Goal: Task Accomplishment & Management: Complete application form

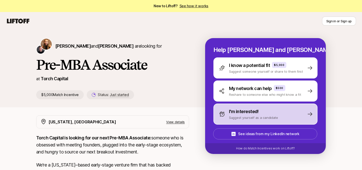
click at [250, 116] on p "Suggest yourself as a candidate" at bounding box center [253, 117] width 49 height 5
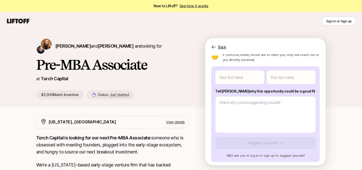
scroll to position [36, 0]
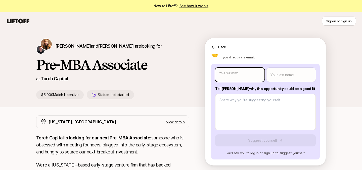
type textarea "x"
click at [238, 77] on body "New to Liftoff? See how it works Sign in or Sign up Sign in or Sign up [PERSON_…" at bounding box center [181, 85] width 362 height 170
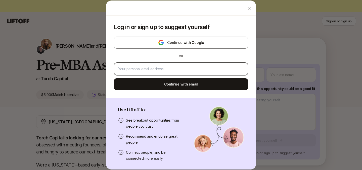
click at [196, 67] on input "email" at bounding box center [181, 69] width 126 height 6
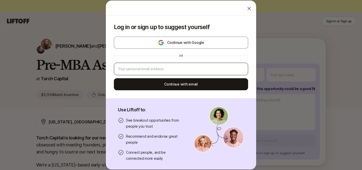
click at [158, 73] on div at bounding box center [181, 69] width 134 height 13
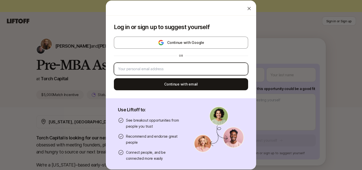
click at [157, 71] on input "email" at bounding box center [181, 69] width 126 height 6
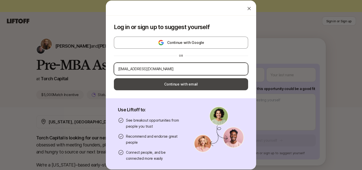
type input "[EMAIL_ADDRESS][DOMAIN_NAME]"
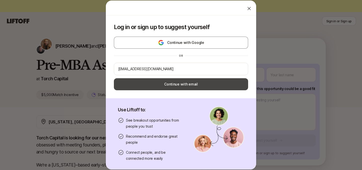
click at [177, 85] on button "Continue with email" at bounding box center [181, 84] width 134 height 12
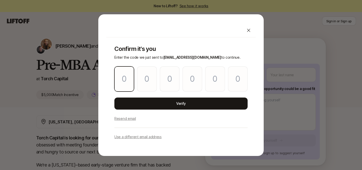
type input "8"
type input "1"
type input "4"
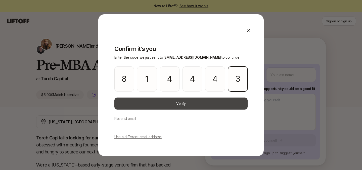
type input "3"
click at [169, 104] on button "Verify" at bounding box center [180, 104] width 133 height 12
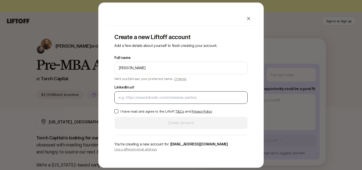
type input "[PERSON_NAME]"
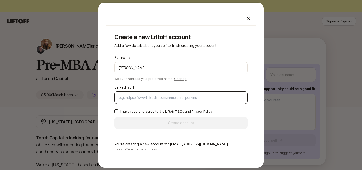
click at [133, 98] on input "LinkedIn url" at bounding box center [181, 98] width 125 height 6
paste input "[DOMAIN_NAME][URL]"
type input "[DOMAIN_NAME][URL]"
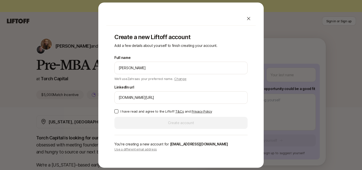
click at [116, 113] on button "I have read and agree to the Liftoff T&Cs and Privacy Policy" at bounding box center [116, 112] width 4 height 4
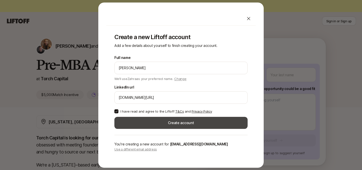
click at [172, 124] on button "Create account" at bounding box center [180, 123] width 133 height 12
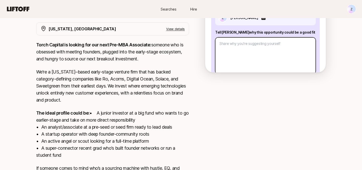
click at [241, 56] on textarea at bounding box center [265, 55] width 101 height 37
paste textarea "Lore Ipsum Dolorsi Amet, C’a elitsed do eiusm tem inc Utlaboree dolo ma Aliqu E…"
type textarea "x"
type textarea "Lore Ipsum Dolorsi Amet, C’a elitsed do eiusm tem inc Utlaboree dolo ma Aliqu E…"
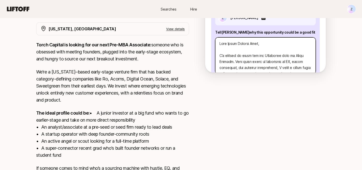
click at [295, 56] on textarea at bounding box center [265, 55] width 101 height 37
type textarea "x"
type textarea "Lore Ipsum Dolorsi Amet, C’a elitsed do eiusm tem inc Utlaboree dolo ma Aliquae…"
type textarea "x"
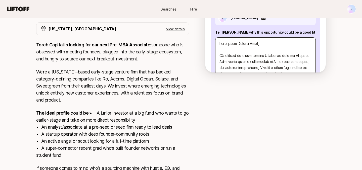
type textarea "Lore Ipsum Dolorsi Amet, C’a elitsed do eiusm tem inc Utlaboree dolo m Aliquae.…"
type textarea "x"
type textarea "Lore Ipsum Dolorsi Amet, C’a elitsed do eiusm tem inc Utlaboree dolo Magnaal. E…"
type textarea "x"
type textarea "Lore Ipsum Dolorsi Amet, C’a elitsed do eiusm tem inc Utlaboree dolo Magnaal. E…"
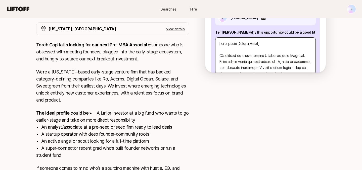
type textarea "x"
type textarea "Lore Ipsum Dolorsi Amet, C’a elitsed do eiusm tem inc Utlaboree dol Magnaal. En…"
type textarea "x"
type textarea "Lore Ipsum Dolorsi Amet, C’a elitsed do eiusm tem inc Utlaboree do Magnaal. Eni…"
type textarea "x"
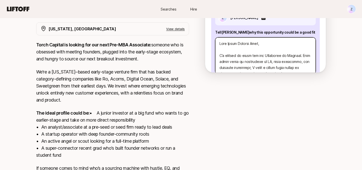
type textarea "Lore Ipsum Dolorsi Amet, C’a elitsed do eiusm tem inc Utlaboree d Magnaal. Enim…"
type textarea "x"
type textarea "Lore Ipsum Dolorsi Amet, C’a elitsed do eiusm tem inc Utlaboree Dolorem. Aliq e…"
type textarea "x"
type textarea "Lore Ipsum Dolorsi Amet, C’a elitsed do eiusm tem inc Utlaboree Dolorem. Aliq e…"
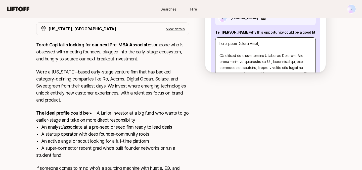
click at [283, 55] on textarea at bounding box center [265, 55] width 101 height 37
type textarea "x"
type textarea "Lore Ipsum Dolorsi Amet, C’a elitsed do eiusm tem inc Utlaboree d. Magn aliqu e…"
type textarea "x"
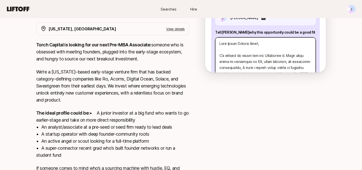
type textarea "Lore Ipsum Dolorsi Amet, C’a elitsed do eiusm tem inc Utlaboree do. Magn aliqu …"
type textarea "x"
type textarea "Lore Ipsum Dolorsi Amet, C’a elitsed do eiusm tem inc Utlaboree dol. Magn aliqu…"
type textarea "x"
type textarea "Lore Ipsum Dolorsi Amet, C’a elitsed do eiusm tem inc Utlaboree dolo. Magn aliq…"
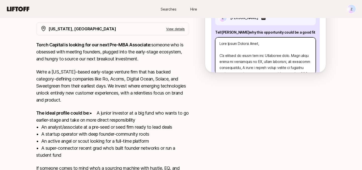
type textarea "x"
type textarea "Lore Ipsum Dolorsi Amet, C’a elitsed do eiusm tem inc Utlaboree dolor. Magn ali…"
type textarea "x"
type textarea "Lore Ipsum Dolorsi Amet, C’a elitsed do eiusm tem inc Utlaboree dolore. Magn al…"
type textarea "x"
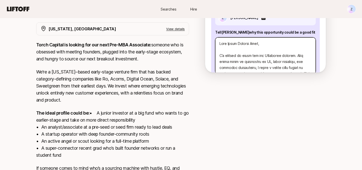
type textarea "Lore Ipsum Dolorsi Amet, C’a elitsed do eiusm tem inc Utlaboree dolorema. Aliq …"
drag, startPoint x: 260, startPoint y: 63, endPoint x: 241, endPoint y: 68, distance: 20.2
click at [241, 68] on textarea at bounding box center [265, 55] width 101 height 37
type textarea "x"
type textarea "Lore Ipsum Dolorsi Amet, C’a elitsed do eiusm tem inc Utlaboree dolorema. Aliq …"
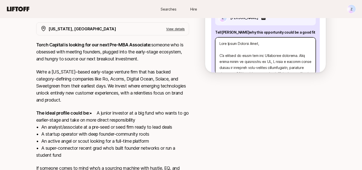
type textarea "x"
type textarea "Lore Ipsum Dolorsi Amet, C’a elitsed do eiusm tem inc Utlaboree dolorema. Aliq …"
type textarea "x"
type textarea "Lore Ipsum Dolorsi Amet, C’a elitsed do eiusm tem inc Utlaboree dolorema. Aliq …"
type textarea "x"
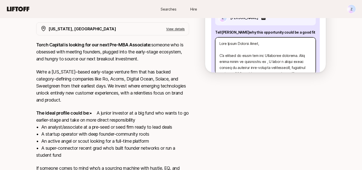
type textarea "Lore Ipsum Dolorsi Amet, C’a elitsed do eiusm tem inc Utlaboree dolorema. Aliq …"
type textarea "x"
type textarea "Lore Ipsum Dolorsi Amet, C’a elitsed do eiusm tem inc Utlaboree dolorema. Aliq …"
type textarea "x"
type textarea "Lore Ipsum Dolorsi Amet, C’a elitsed do eiusm tem inc Utlaboree dolorema. Aliq …"
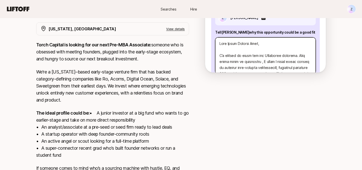
type textarea "x"
type textarea "Lore Ipsum Dolorsi Amet, C’a elitsed do eiusm tem inc Utlaboree dolorema. Aliq …"
type textarea "x"
type textarea "Lore Ipsum Dolorsi Amet, C’a elitsed do eiusm tem inc Utlaboree dolorema. Aliq …"
type textarea "x"
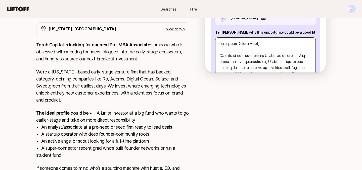
type textarea "Lore Ipsum Dolorsi Amet, C’a elitsed do eiusm tem inc Utlaboree dolorema. Aliq …"
type textarea "x"
type textarea "Lore Ipsum Dolorsi Amet, C’a elitsed do eiusm tem inc Utlaboree dolorema. Aliq …"
type textarea "x"
type textarea "Lore Ipsum Dolorsi Amet, C’a elitsed do eiusm tem inc Utlaboree dolorema. Aliq …"
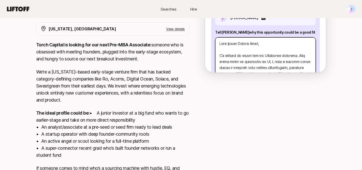
type textarea "x"
type textarea "Lore Ipsum Dolorsi Amet, C’a elitsed do eiusm tem inc Utlaboree dolorema. Aliq …"
type textarea "x"
type textarea "Lore Ipsum Dolorsi Amet, C’a elitsed do eiusm tem inc Utlaboree dolorema. Aliq …"
type textarea "x"
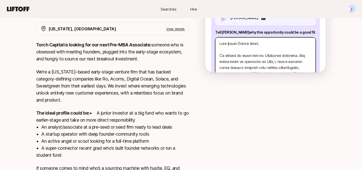
type textarea "Lore Ipsum Dolorsi Amet, C’a elitsed do eiusm tem inc Utlaboree dolorema. Aliq …"
type textarea "x"
type textarea "Lore Ipsum Dolorsi Amet, C’a elitsed do eiusm tem inc Utlaboree dolorema. Aliq …"
type textarea "x"
type textarea "Lore Ipsum Dolorsi Amet, C’a elitsed do eiusm tem inc Utlaboree dolorema. Aliq …"
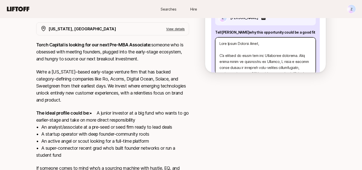
type textarea "x"
type textarea "Lore Ipsum Dolorsi Amet, C’a elitsed do eiusm tem inc Utlaboree dolorema. Aliq …"
type textarea "x"
type textarea "Lore Ipsum Dolorsi Amet, C’a elitsed do eiusm tem inc Utlaboree dolorema. Aliq …"
type textarea "x"
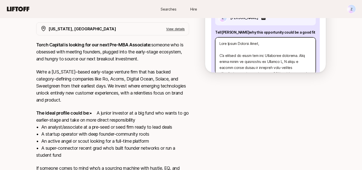
type textarea "Lore Ipsum Dolorsi Amet, C’a elitsed do eiusm tem inc Utlaboree dolorema. Aliq …"
type textarea "x"
type textarea "Lore Ipsum Dolorsi Amet, C’a elitsed do eiusm tem inc Utlaboree dolorema. Aliq …"
type textarea "x"
type textarea "Lore Ipsum Dolorsi Amet, C’a elitsed do eiusm tem inc Utlaboree dolorema. Aliq …"
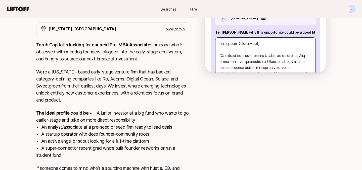
type textarea "x"
type textarea "Lore Ipsum Dolorsi Amet, C’a elitsed do eiusm tem inc Utlaboree dolorema. Aliq …"
type textarea "x"
type textarea "Lore Ipsum Dolorsi Amet, C’a elitsed do eiusm tem inc Utlaboree dolorema. Aliq …"
type textarea "x"
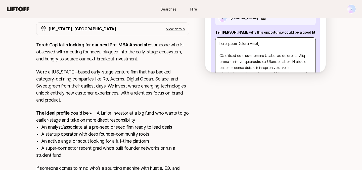
type textarea "Lore Ipsum Dolorsi Amet, C’a elitsed do eiusm tem inc Utlaboree dolorema. Aliq …"
type textarea "x"
type textarea "Lore Ipsum Dolorsi Amet, C’a elitsed do eiusm tem inc Utlaboree dolorema. Aliq …"
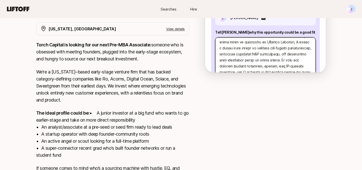
scroll to position [21, 0]
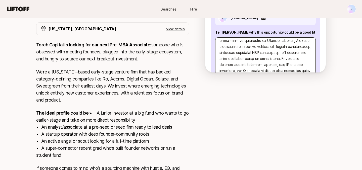
click at [244, 48] on textarea at bounding box center [265, 55] width 101 height 37
type textarea "x"
type textarea "Lore Ipsum Dolorsi Amet, C’a elitsed do eiusm tem inc Utlaboree dolorema. Aliq …"
type textarea "x"
type textarea "Lore Ipsum Dolorsi Amet, C’a elitsed do eiusm tem inc Utlaboree dolorema. Aliq …"
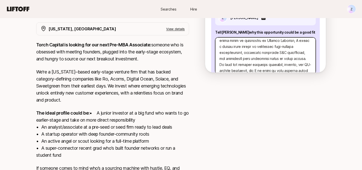
type textarea "x"
type textarea "Lore Ipsum Dolorsi Amet, C’a elitsed do eiusm tem inc Utlaboree dolorema. Aliq …"
type textarea "x"
type textarea "Lore Ipsum Dolorsi Amet, C’a elitsed do eiusm tem inc Utlaboree dolorema. Aliq …"
type textarea "x"
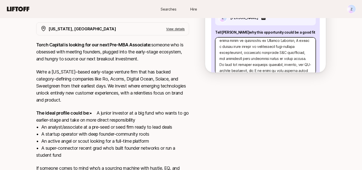
type textarea "Lore Ipsum Dolorsi Amet, C’a elitsed do eiusm tem inc Utlaboree dolorema. Aliq …"
type textarea "x"
type textarea "Lore Ipsum Dolorsi Amet, C’a elitsed do eiusm tem inc Utlaboree dolorema. Aliq …"
type textarea "x"
type textarea "Lore Ipsum Dolorsi Amet, C’a elitsed do eiusm tem inc Utlaboree dolorema. Aliq …"
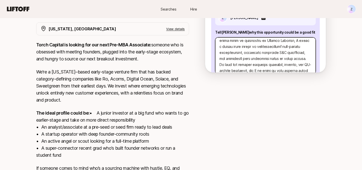
type textarea "x"
type textarea "Lore Ipsum Dolorsi Amet, C’a elitsed do eiusm tem inc Utlaboree dolorema. Aliq …"
type textarea "x"
type textarea "Lore Ipsum Dolorsi Amet, C’a elitsed do eiusm tem inc Utlaboree dolorema. Aliq …"
type textarea "x"
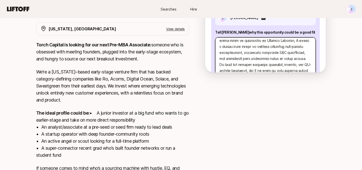
type textarea "Lore Ipsum Dolorsi Amet, C’a elitsed do eiusm tem inc Utlaboree dolorema. Aliq …"
type textarea "x"
type textarea "Lore Ipsum Dolorsi Amet, C’a elitsed do eiusm tem inc Utlaboree dolorema. Aliq …"
type textarea "x"
type textarea "Lore Ipsum Dolorsi Amet, C’a elitsed do eiusm tem inc Utlaboree dolorema. Aliq …"
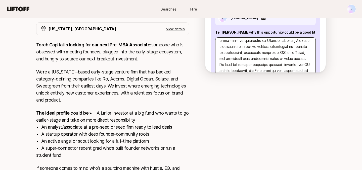
type textarea "x"
type textarea "Lore Ipsum Dolorsi Amet, C’a elitsed do eiusm tem inc Utlaboree dolorema. Aliq …"
type textarea "x"
type textarea "Lore Ipsum Dolorsi Amet, C’a elitsed do eiusm tem inc Utlaboree dolorema. Aliq …"
type textarea "x"
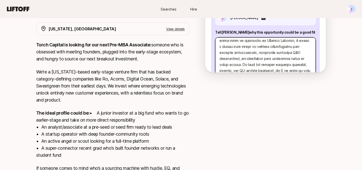
type textarea "Lore Ipsum Dolorsi Amet, C’a elitsed do eiusm tem inc Utlaboree dolorema. Aliq …"
type textarea "x"
type textarea "Lore Ipsum Dolorsi Amet, C’a elitsed do eiusm tem inc Utlaboree dolorema. Aliq …"
type textarea "x"
type textarea "Lore Ipsum Dolorsi Amet, C’a elitsed do eiusm tem inc Utlaboree dolorema. Aliq …"
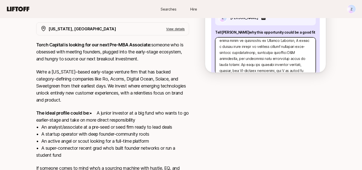
type textarea "x"
type textarea "Lore Ipsum Dolorsi Amet, C’a elitsed do eiusm tem inc Utlaboree dolorema. Aliq …"
type textarea "x"
type textarea "Lore Ipsum Dolorsi Amet, C’a elitsed do eiusm tem inc Utlaboree dolorema. Aliq …"
type textarea "x"
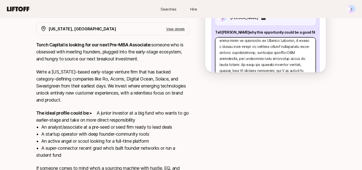
type textarea "Lore Ipsum Dolorsi Amet, C’a elitsed do eiusm tem inc Utlaboree dolorema. Aliq …"
type textarea "x"
type textarea "Lore Ipsum Dolorsi Amet, C’a elitsed do eiusm tem inc Utlaboree dolorema. Aliq …"
type textarea "x"
type textarea "Lore Ipsum Dolorsi Amet, C’a elitsed do eiusm tem inc Utlaboree dolorema. Aliq …"
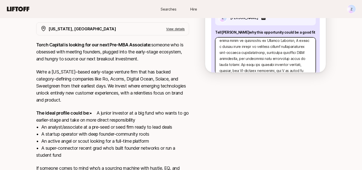
type textarea "x"
type textarea "Lore Ipsum Dolorsi Amet, C’a elitsed do eiusm tem inc Utlaboree dolorema. Aliq …"
type textarea "x"
type textarea "Lore Ipsum Dolorsi Amet, C’a elitsed do eiusm tem inc Utlaboree dolorema. Aliq …"
type textarea "x"
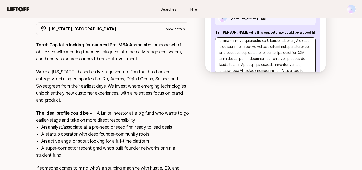
type textarea "Lore Ipsum Dolorsi Amet, C’a elitsed do eiusm tem inc Utlaboree dolorema. Aliq …"
type textarea "x"
type textarea "Lore Ipsum Dolorsi Amet, C’a elitsed do eiusm tem inc Utlaboree dolorema. Aliq …"
type textarea "x"
type textarea "Lore Ipsum Dolorsi Amet, C’a elitsed do eiusm tem inc Utlaboree dolorema. Aliq …"
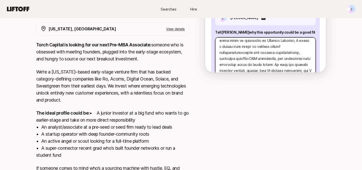
type textarea "x"
type textarea "Lore Ipsum Dolorsi Amet, C’a elitsed do eiusm tem inc Utlaboree dolorema. Aliq …"
type textarea "x"
type textarea "Lore Ipsum Dolorsi Amet, C’a elitsed do eiusm tem inc Utlaboree dolorema. Aliq …"
type textarea "x"
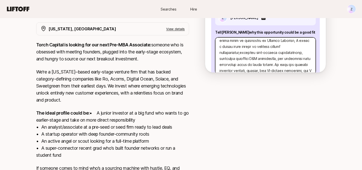
type textarea "Lore Ipsum Dolorsi Amet, C’a elitsed do eiusm tem inc Utlaboree dolorema. Aliq …"
drag, startPoint x: 236, startPoint y: 59, endPoint x: 230, endPoint y: 64, distance: 7.7
click at [230, 64] on textarea at bounding box center [265, 55] width 101 height 37
type textarea "x"
type textarea "Lore Ipsum Dolorsi Amet, C’a elitsed do eiusm tem inc Utlaboree dolorema. Aliq …"
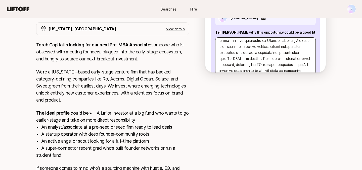
type textarea "x"
type textarea "Lore Ipsum Dolorsi Amet, C’a elitsed do eiusm tem inc Utlaboree dolorema. Aliq …"
type textarea "x"
type textarea "Lore Ipsum Dolorsi Amet, C’a elitsed do eiusm tem inc Utlaboree dolorema. Aliq …"
click at [262, 55] on textarea at bounding box center [265, 55] width 101 height 37
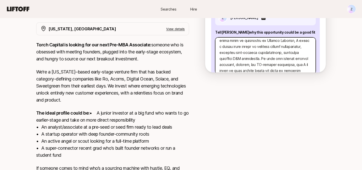
type textarea "x"
type textarea "Lore Ipsum Dolorsi Amet, C’a elitsed do eiusm tem inc Utlaboree dolorema. Aliq …"
type textarea "x"
type textarea "Lore Ipsum Dolorsi Amet, C’a elitsed do eiusm tem inc Utlaboree dolorema. Aliq …"
type textarea "x"
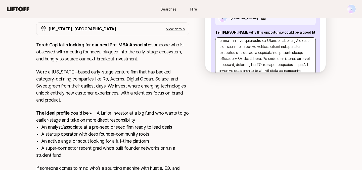
type textarea "Lore Ipsum Dolorsi Amet, C’a elitsed do eiusm tem inc Utlaboree dolorema. Aliq …"
type textarea "x"
type textarea "Lore Ipsum Dolorsi Amet, C’a elitsed do eiusm tem inc Utlaboree dolorema. Aliq …"
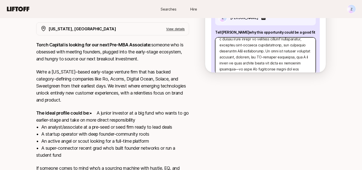
scroll to position [35, 0]
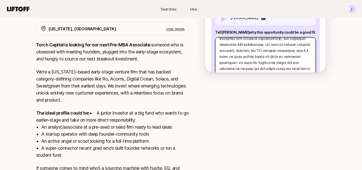
drag, startPoint x: 273, startPoint y: 45, endPoint x: 272, endPoint y: 49, distance: 3.3
click at [272, 49] on textarea at bounding box center [265, 55] width 101 height 37
type textarea "x"
type textarea "Lore Ipsum Dolorsi Amet, C’a elitsed do eiusm tem inc Utlaboree dolorema. Aliq …"
type textarea "x"
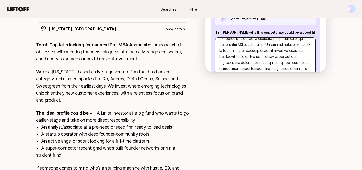
type textarea "Lore Ipsum Dolorsi Amet, C’a elitsed do eiusm tem inc Utlaboree dolorema. Aliq …"
type textarea "x"
type textarea "Lore Ipsum Dolorsi Amet, C’a elitsed do eiusm tem inc Utlaboree dolorema. Aliq …"
type textarea "x"
type textarea "Lore Ipsum Dolorsi Amet, C’a elitsed do eiusm tem inc Utlaboree dolorema. Aliq …"
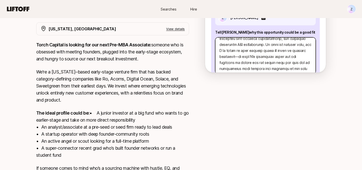
type textarea "x"
type textarea "Lore Ipsum Dolorsi Amet, C’a elitsed do eiusm tem inc Utlaboree dolorema. Aliq …"
type textarea "x"
type textarea "Lore Ipsum Dolorsi Amet, C’a elitsed do eiusm tem inc Utlaboree dolorema. Aliq …"
type textarea "x"
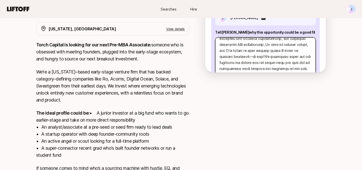
type textarea "Lore Ipsum Dolorsi Amet, C’a elitsed do eiusm tem inc Utlaboree dolorema. Aliq …"
type textarea "x"
type textarea "Lore Ipsum Dolorsi Amet, C’a elitsed do eiusm tem inc Utlaboree dolorema. Aliq …"
type textarea "x"
type textarea "Lore Ipsum Dolorsi Amet, C’a elitsed do eiusm tem inc Utlaboree dolorema. Aliq …"
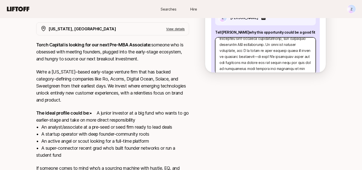
type textarea "x"
type textarea "Lore Ipsum Dolorsi Amet, C’a elitsed do eiusm tem inc Utlaboree dolorema. Aliq …"
type textarea "x"
type textarea "Lore Ipsum Dolorsi Amet, C’a elitsed do eiusm tem inc Utlaboree dolorema. Aliq …"
type textarea "x"
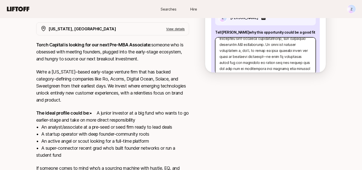
type textarea "Lore Ipsum Dolorsi Amet, C’a elitsed do eiusm tem inc Utlaboree dolorema. Aliq …"
type textarea "x"
type textarea "Lore Ipsum Dolorsi Amet, C’a elitsed do eiusm tem inc Utlaboree dolorema. Aliq …"
type textarea "x"
type textarea "Lore Ipsum Dolorsi Amet, C’a elitsed do eiusm tem inc Utlaboree dolorema. Aliq …"
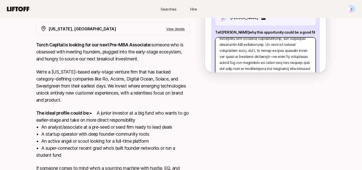
type textarea "x"
type textarea "Lore Ipsum Dolorsi Amet, C’a elitsed do eiusm tem inc Utlaboree dolorema. Aliq …"
type textarea "x"
type textarea "Lore Ipsum Dolorsi Amet, C’a elitsed do eiusm tem inc Utlaboree dolorema. Aliq …"
click at [265, 45] on textarea at bounding box center [265, 55] width 101 height 37
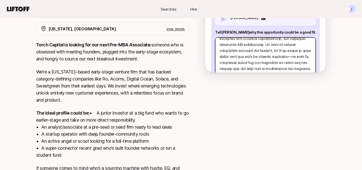
click at [272, 45] on textarea at bounding box center [265, 55] width 101 height 37
drag, startPoint x: 237, startPoint y: 57, endPoint x: 285, endPoint y: 55, distance: 48.3
click at [285, 55] on textarea at bounding box center [265, 55] width 101 height 37
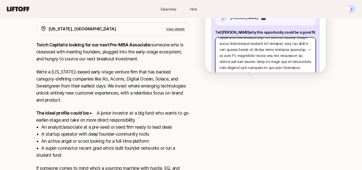
drag, startPoint x: 289, startPoint y: 50, endPoint x: 305, endPoint y: 52, distance: 16.4
click at [305, 52] on textarea at bounding box center [265, 55] width 101 height 37
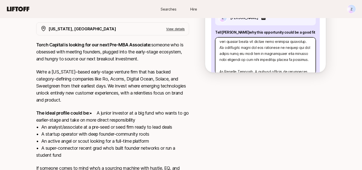
scroll to position [51, 0]
click at [258, 53] on textarea at bounding box center [265, 55] width 101 height 37
drag, startPoint x: 239, startPoint y: 48, endPoint x: 286, endPoint y: 47, distance: 47.8
click at [287, 47] on textarea at bounding box center [265, 55] width 101 height 37
drag, startPoint x: 308, startPoint y: 47, endPoint x: 246, endPoint y: 54, distance: 62.8
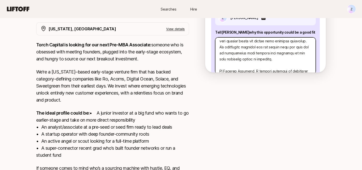
click at [246, 54] on textarea at bounding box center [265, 55] width 101 height 37
click at [224, 51] on textarea at bounding box center [265, 55] width 101 height 37
drag, startPoint x: 220, startPoint y: 53, endPoint x: 244, endPoint y: 53, distance: 24.1
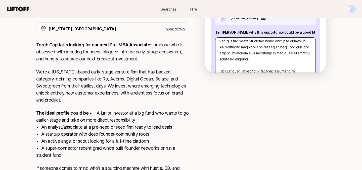
click at [244, 53] on textarea at bounding box center [265, 55] width 101 height 37
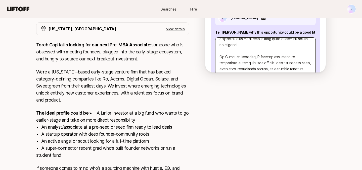
scroll to position [66, 0]
click at [236, 52] on textarea at bounding box center [265, 55] width 101 height 37
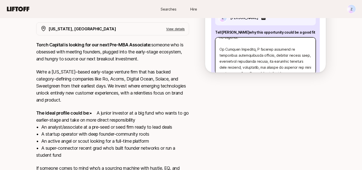
scroll to position [76, 0]
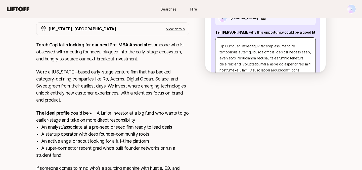
click at [242, 46] on textarea at bounding box center [265, 55] width 101 height 37
click at [251, 58] on textarea at bounding box center [265, 55] width 101 height 37
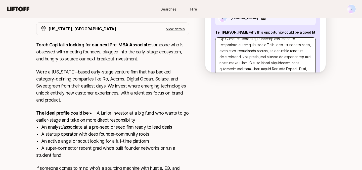
scroll to position [77, 0]
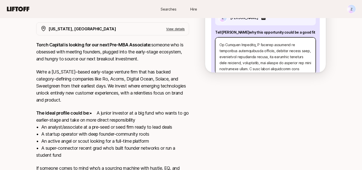
click at [258, 45] on textarea at bounding box center [265, 55] width 101 height 37
drag, startPoint x: 287, startPoint y: 44, endPoint x: 241, endPoint y: 52, distance: 47.0
click at [241, 52] on textarea at bounding box center [265, 55] width 101 height 37
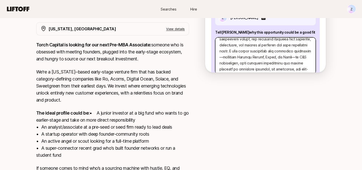
scroll to position [95, 0]
click at [292, 52] on textarea at bounding box center [265, 55] width 101 height 37
drag, startPoint x: 291, startPoint y: 51, endPoint x: 275, endPoint y: 58, distance: 17.8
click at [275, 58] on textarea at bounding box center [265, 55] width 101 height 37
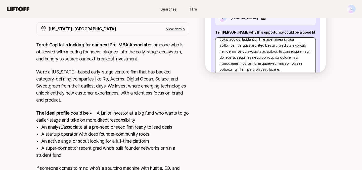
scroll to position [175, 0]
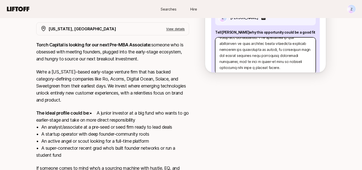
drag, startPoint x: 255, startPoint y: 51, endPoint x: 291, endPoint y: 57, distance: 35.9
click at [291, 57] on textarea at bounding box center [265, 55] width 101 height 37
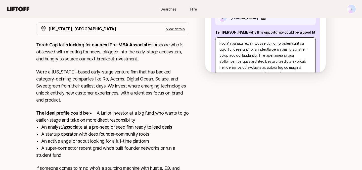
scroll to position [157, 0]
click at [248, 42] on textarea at bounding box center [265, 55] width 101 height 37
drag, startPoint x: 219, startPoint y: 43, endPoint x: 284, endPoint y: 53, distance: 65.3
click at [284, 53] on textarea at bounding box center [265, 55] width 101 height 37
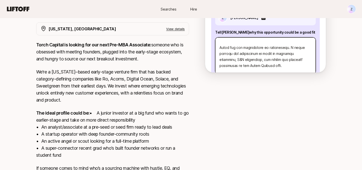
scroll to position [184, 0]
drag, startPoint x: 287, startPoint y: 47, endPoint x: 260, endPoint y: 66, distance: 32.4
click at [260, 66] on textarea at bounding box center [265, 55] width 101 height 37
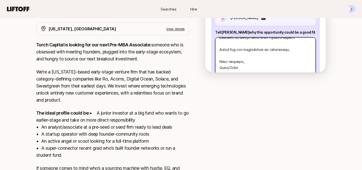
click at [220, 47] on textarea at bounding box center [265, 55] width 101 height 37
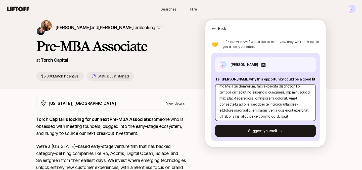
scroll to position [173, 0]
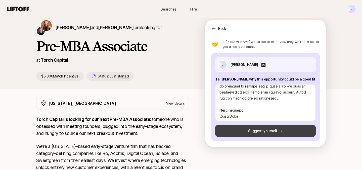
click at [252, 130] on button "Suggest yourself" at bounding box center [265, 131] width 101 height 12
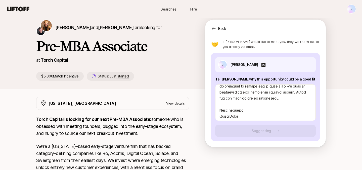
scroll to position [4, 0]
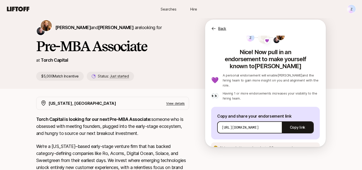
click at [276, 146] on span "See an example message" at bounding box center [290, 148] width 37 height 4
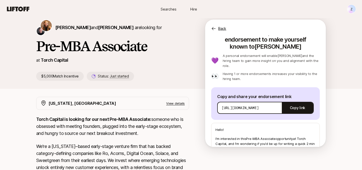
scroll to position [16, 0]
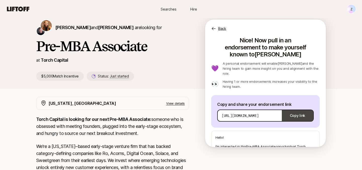
click at [295, 109] on button "Copy link" at bounding box center [297, 116] width 31 height 14
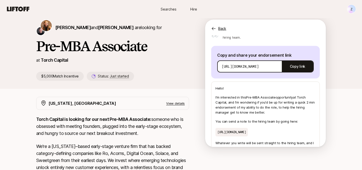
scroll to position [93, 0]
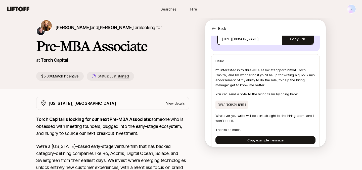
drag, startPoint x: 217, startPoint y: 93, endPoint x: 304, endPoint y: 101, distance: 87.8
click at [248, 102] on p "[URL][DOMAIN_NAME]" at bounding box center [231, 105] width 32 height 9
copy p "[URL][DOMAIN_NAME]"
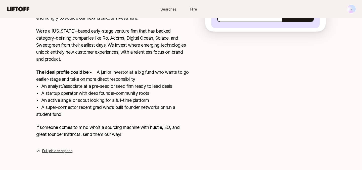
scroll to position [0, 0]
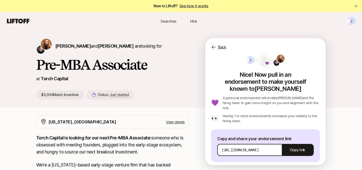
click at [174, 22] on span "Searches" at bounding box center [169, 21] width 16 height 5
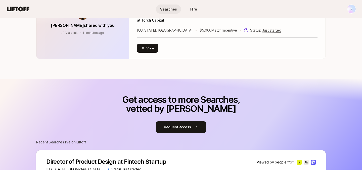
scroll to position [267, 0]
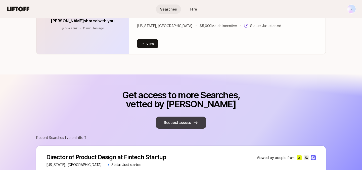
click at [173, 123] on button "Request access" at bounding box center [181, 123] width 50 height 12
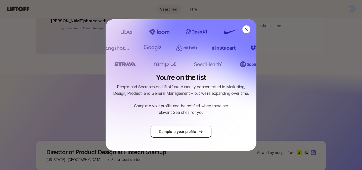
click at [176, 130] on link "Complete your profile" at bounding box center [181, 132] width 61 height 12
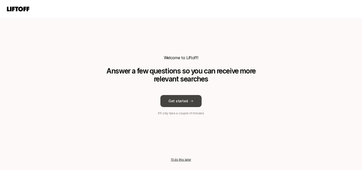
click at [192, 103] on button "Get started" at bounding box center [180, 101] width 41 height 12
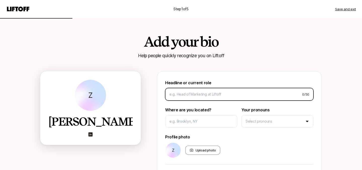
click at [192, 95] on input at bounding box center [233, 95] width 129 height 6
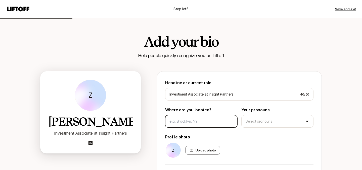
click at [189, 122] on input at bounding box center [201, 122] width 64 height 6
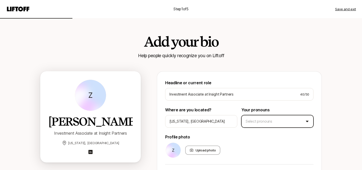
click at [289, 120] on html "Step 1 of 5 Save and exit Add your bio Help people quickly recognize you on Lif…" at bounding box center [181, 85] width 362 height 170
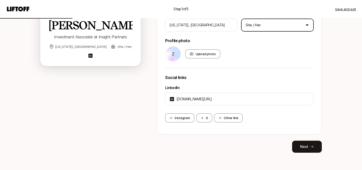
scroll to position [99, 0]
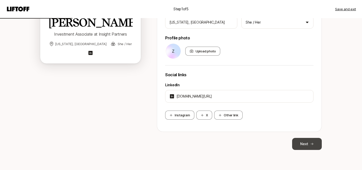
click at [312, 145] on icon at bounding box center [312, 144] width 3 height 2
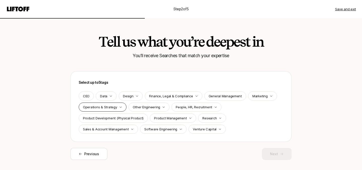
click at [113, 107] on p "Operations & Strategy" at bounding box center [100, 107] width 34 height 5
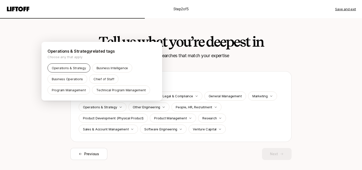
click at [78, 68] on p "Operations & Strategy" at bounding box center [69, 68] width 34 height 5
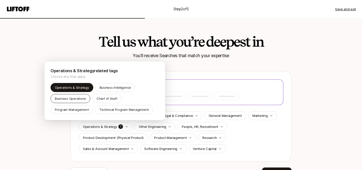
click at [74, 97] on p "Business Operations" at bounding box center [70, 98] width 31 height 5
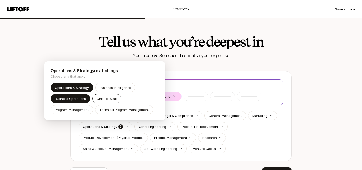
click at [104, 98] on p "Chief of Staff" at bounding box center [107, 98] width 21 height 5
click at [238, 136] on html "Step 2 of 5 Save and exit Tell us what you’re deepest in You'll receive Searche…" at bounding box center [181, 85] width 362 height 170
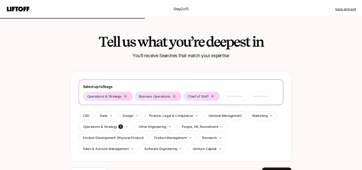
scroll to position [30, 0]
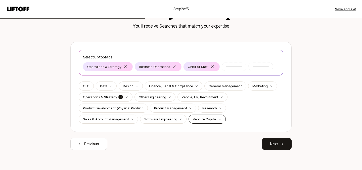
click at [203, 115] on div "Venture Capital" at bounding box center [207, 119] width 37 height 9
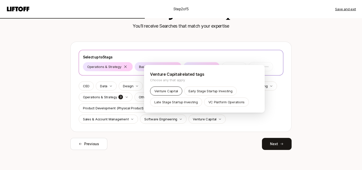
click at [168, 93] on p "Venture Capital" at bounding box center [166, 91] width 24 height 5
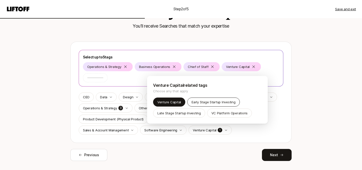
click at [202, 104] on p "Early Stage Startup Investing" at bounding box center [214, 102] width 44 height 5
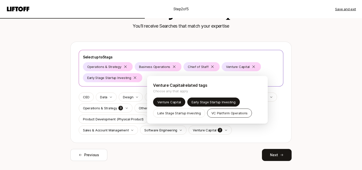
click at [215, 115] on p "VC Platform Operations" at bounding box center [229, 113] width 36 height 5
click at [198, 115] on p "Late Stage Startup Investing" at bounding box center [178, 113] width 43 height 5
click at [275, 120] on html "Step 2 of 5 Save and exit Tell us what you’re deepest in You'll receive Searche…" at bounding box center [181, 55] width 362 height 170
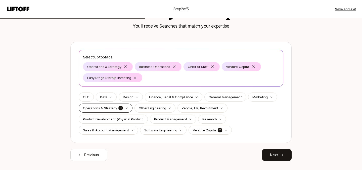
click at [126, 109] on icon "button" at bounding box center [126, 108] width 3 height 3
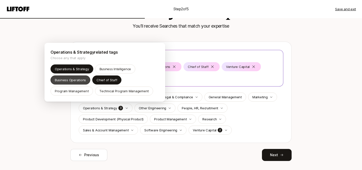
click at [82, 79] on p "Business Operations" at bounding box center [70, 80] width 31 height 5
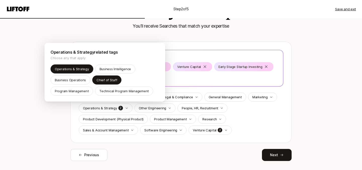
click at [212, 128] on html "Step 2 of 5 Save and exit Tell us what you’re deepest in You'll receive Searche…" at bounding box center [181, 55] width 362 height 170
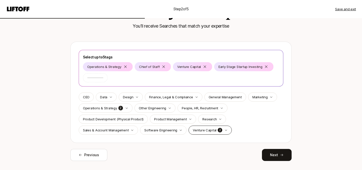
click at [207, 131] on p "Venture Capital" at bounding box center [205, 130] width 24 height 5
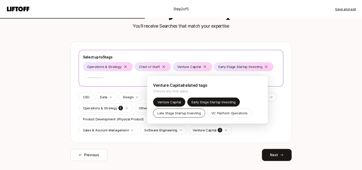
click at [182, 112] on p "Late Stage Startup Investing" at bounding box center [178, 113] width 43 height 5
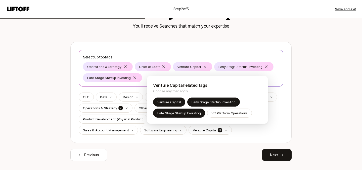
click at [267, 116] on div "Venture Capital related tags Choose any that apply Venture Capital Early Stage …" at bounding box center [207, 100] width 121 height 48
click at [240, 141] on html "Step 2 of 5 Save and exit Tell us what you’re deepest in You'll receive Searche…" at bounding box center [181, 55] width 362 height 170
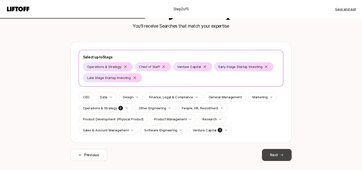
click at [274, 155] on button "Next" at bounding box center [277, 155] width 30 height 12
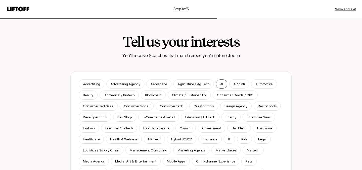
click at [221, 83] on p "AI" at bounding box center [221, 84] width 3 height 5
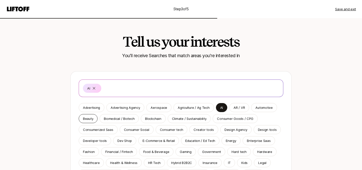
click at [85, 120] on p "Beauty" at bounding box center [88, 118] width 10 height 5
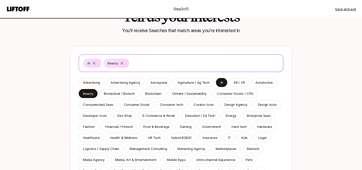
scroll to position [27, 0]
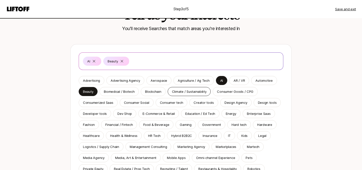
click at [186, 93] on p "Climate / Sustainability" at bounding box center [189, 91] width 35 height 5
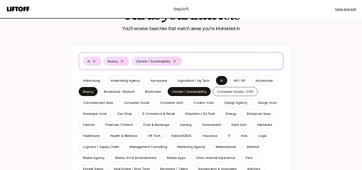
click at [231, 92] on p "Consumer Goods / CPG" at bounding box center [235, 91] width 36 height 5
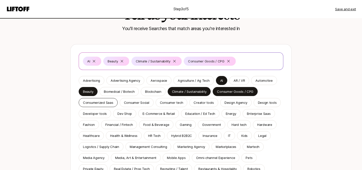
click at [107, 105] on div "Consumerized Saas" at bounding box center [98, 102] width 39 height 9
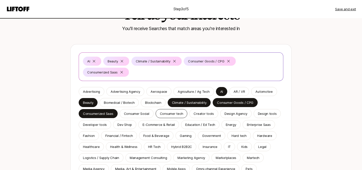
click at [168, 113] on p "Consumer tech" at bounding box center [171, 113] width 23 height 5
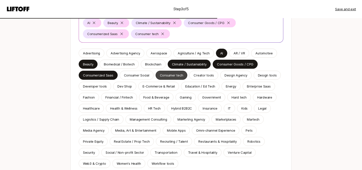
scroll to position [66, 0]
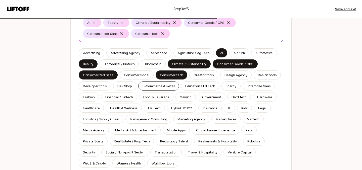
click at [173, 87] on p "E-Commerce & Retail" at bounding box center [159, 86] width 32 height 5
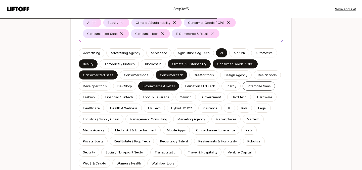
click at [251, 84] on p "Enterprise Saas" at bounding box center [259, 86] width 24 height 5
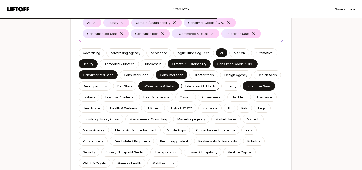
click at [209, 86] on p "Education / Ed Tech" at bounding box center [200, 86] width 30 height 5
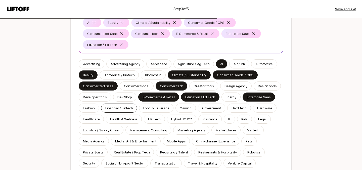
click at [110, 108] on p "Financial / Fintech" at bounding box center [118, 108] width 27 height 5
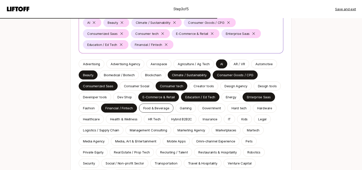
click at [152, 109] on p "Food & Beverage" at bounding box center [156, 108] width 26 height 5
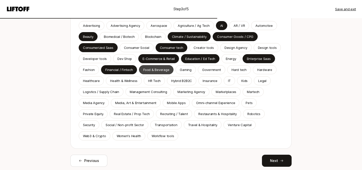
scroll to position [105, 0]
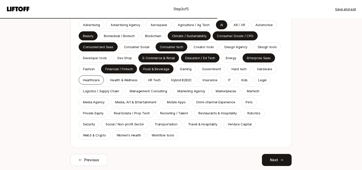
click at [96, 79] on p "Healthcare" at bounding box center [91, 80] width 17 height 5
click at [126, 80] on p "Health & Wellness" at bounding box center [123, 80] width 27 height 5
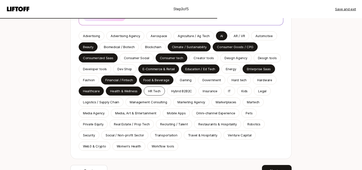
click at [151, 92] on p "HR Tech" at bounding box center [154, 91] width 13 height 5
click at [183, 91] on p "Hybrid B2B2C" at bounding box center [181, 91] width 21 height 5
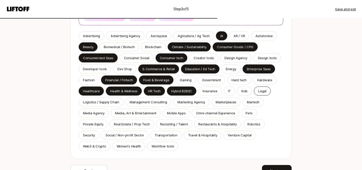
click at [258, 94] on p "Legal" at bounding box center [262, 91] width 8 height 5
click at [228, 134] on p "Venture Capital" at bounding box center [240, 135] width 24 height 5
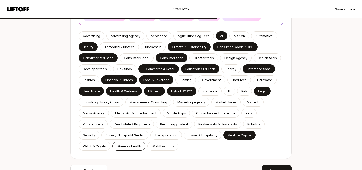
click at [134, 147] on p "Women's Health" at bounding box center [129, 146] width 24 height 5
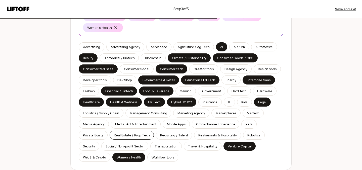
scroll to position [143, 0]
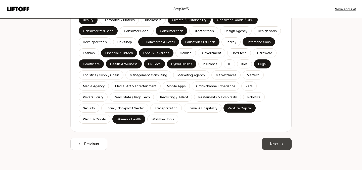
click at [274, 145] on button "Next" at bounding box center [277, 144] width 30 height 12
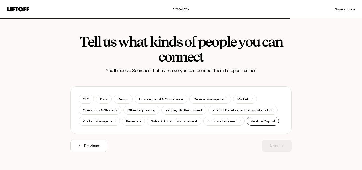
click at [256, 123] on p "Venture Capital" at bounding box center [263, 121] width 24 height 5
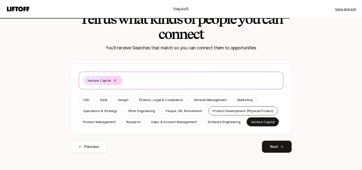
scroll to position [26, 0]
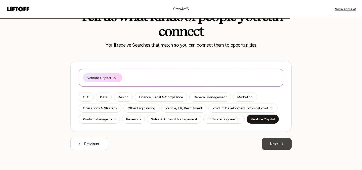
click at [272, 143] on button "Next" at bounding box center [277, 144] width 30 height 12
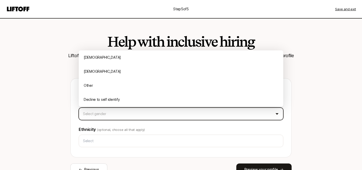
click at [173, 116] on html "Step 5 of 5 Save and exit Help with inclusive hiring Liftoff will use this info…" at bounding box center [181, 85] width 362 height 170
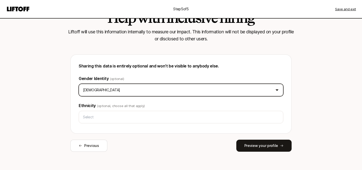
scroll to position [26, 0]
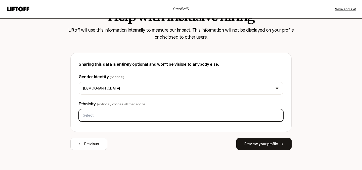
click at [93, 113] on input "text" at bounding box center [181, 115] width 200 height 9
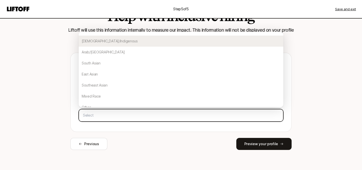
scroll to position [0, 0]
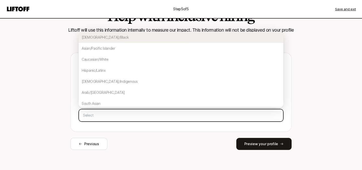
click at [112, 39] on div "[DEMOGRAPHIC_DATA]/Black" at bounding box center [181, 37] width 205 height 11
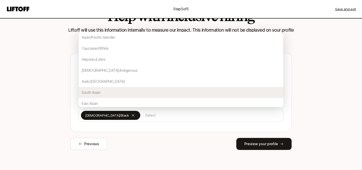
click at [170, 141] on div "Previous Preview your profile" at bounding box center [180, 144] width 221 height 12
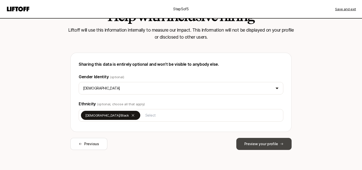
click at [246, 146] on button "Preview your profile" at bounding box center [263, 144] width 55 height 12
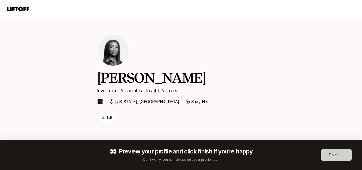
click at [329, 156] on button "Finish" at bounding box center [336, 155] width 31 height 12
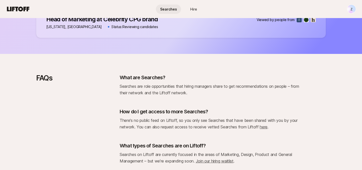
scroll to position [501, 0]
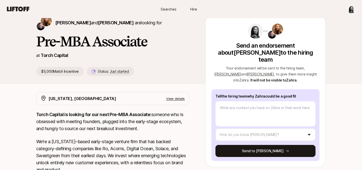
scroll to position [24, 0]
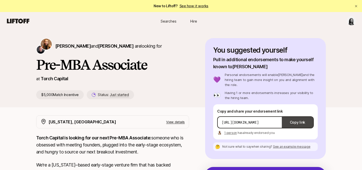
click at [298, 118] on button "Copy link" at bounding box center [297, 123] width 31 height 14
